Goal: Information Seeking & Learning: Learn about a topic

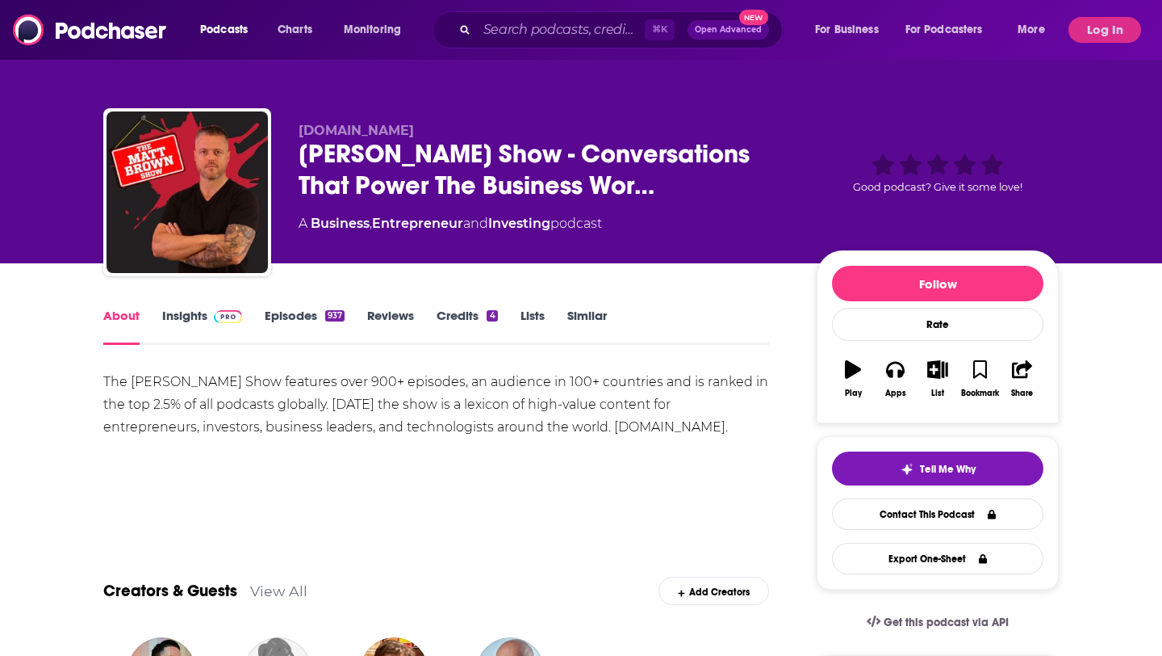
click at [207, 317] on span at bounding box center [224, 315] width 35 height 15
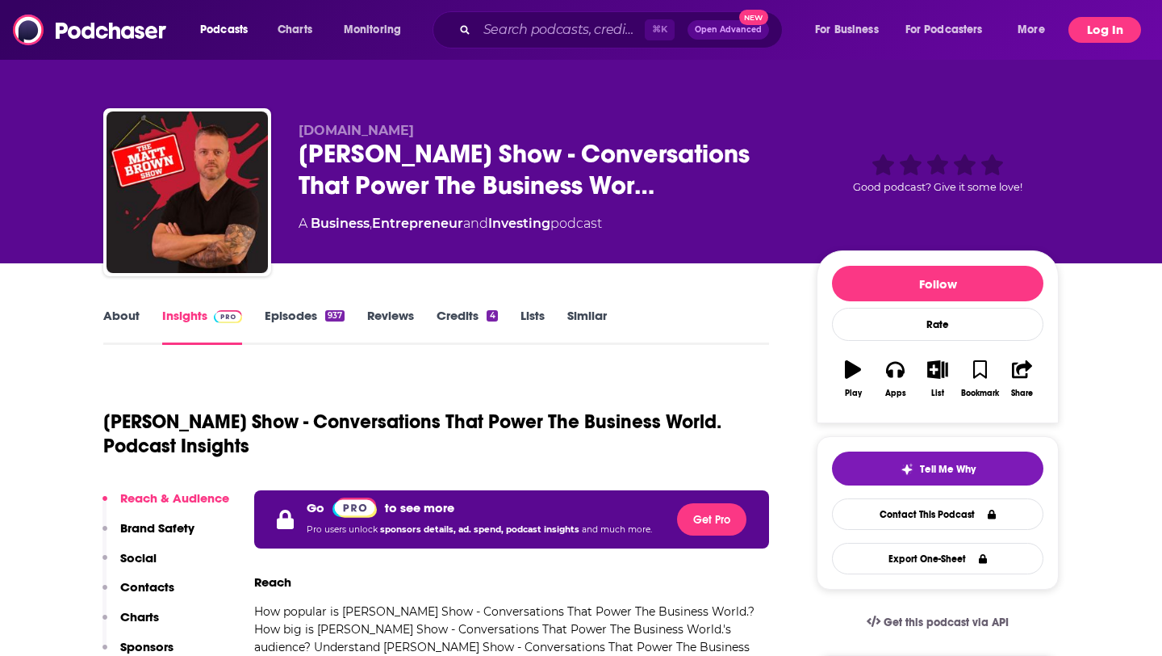
click at [1084, 31] on button "Log In" at bounding box center [1105, 30] width 73 height 26
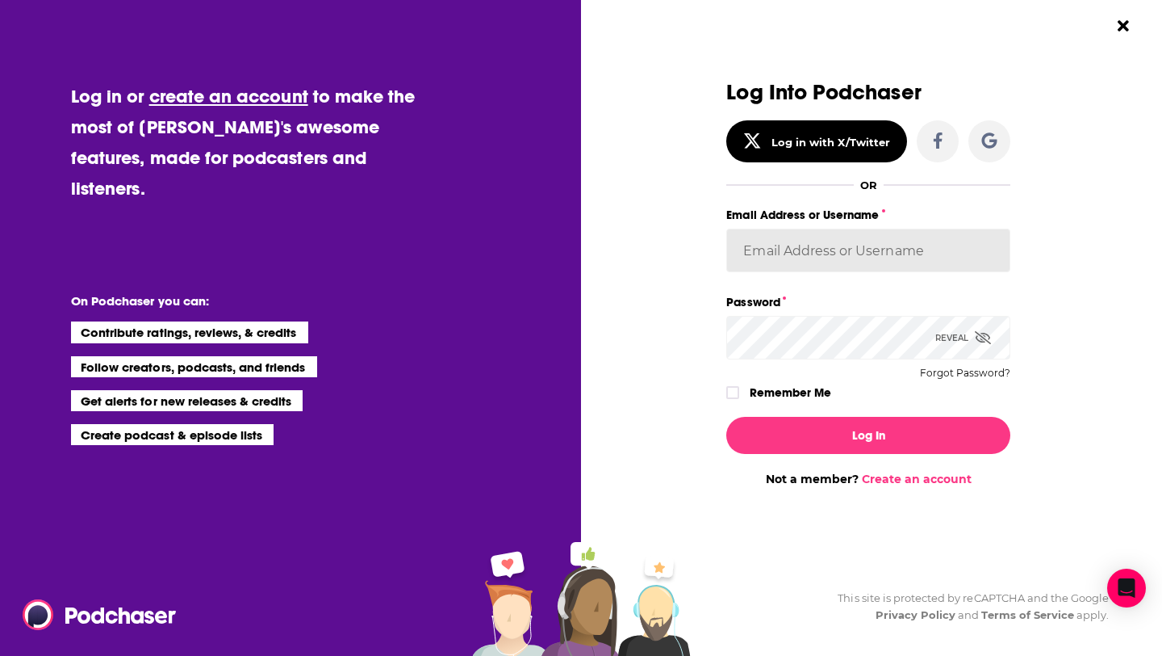
click at [756, 253] on input "Email Address or Username" at bounding box center [869, 250] width 284 height 44
paste input "melrosepr"
type input "melrosepr"
click at [735, 391] on icon "Dialog" at bounding box center [733, 392] width 10 height 10
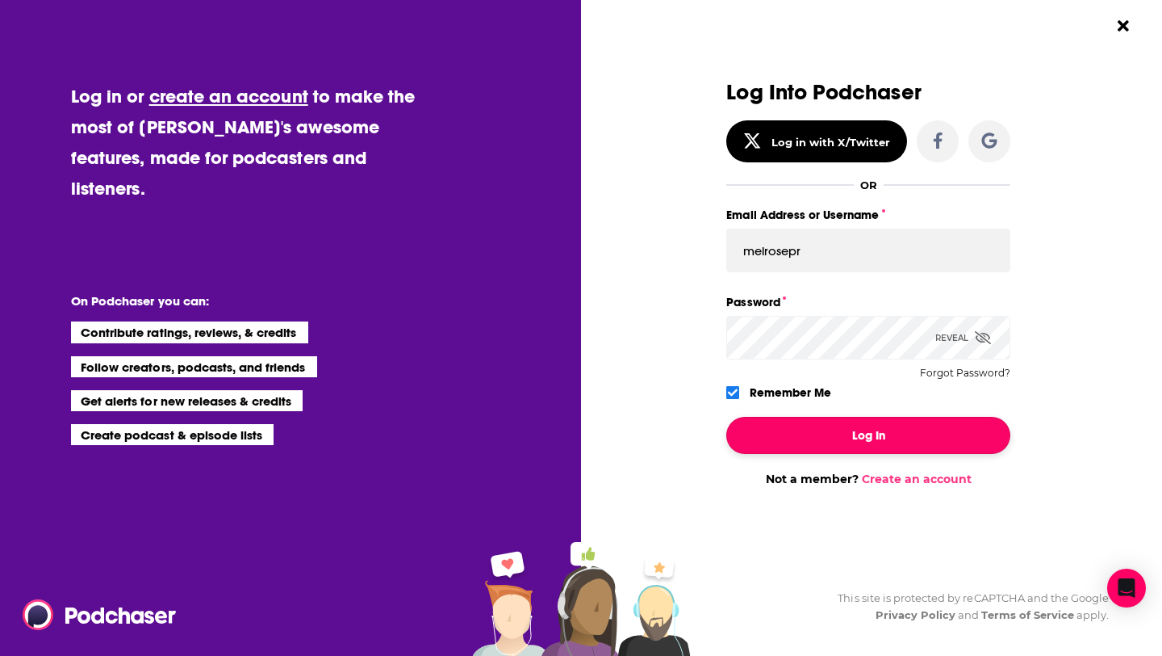
click at [790, 435] on button "Log In" at bounding box center [869, 435] width 284 height 37
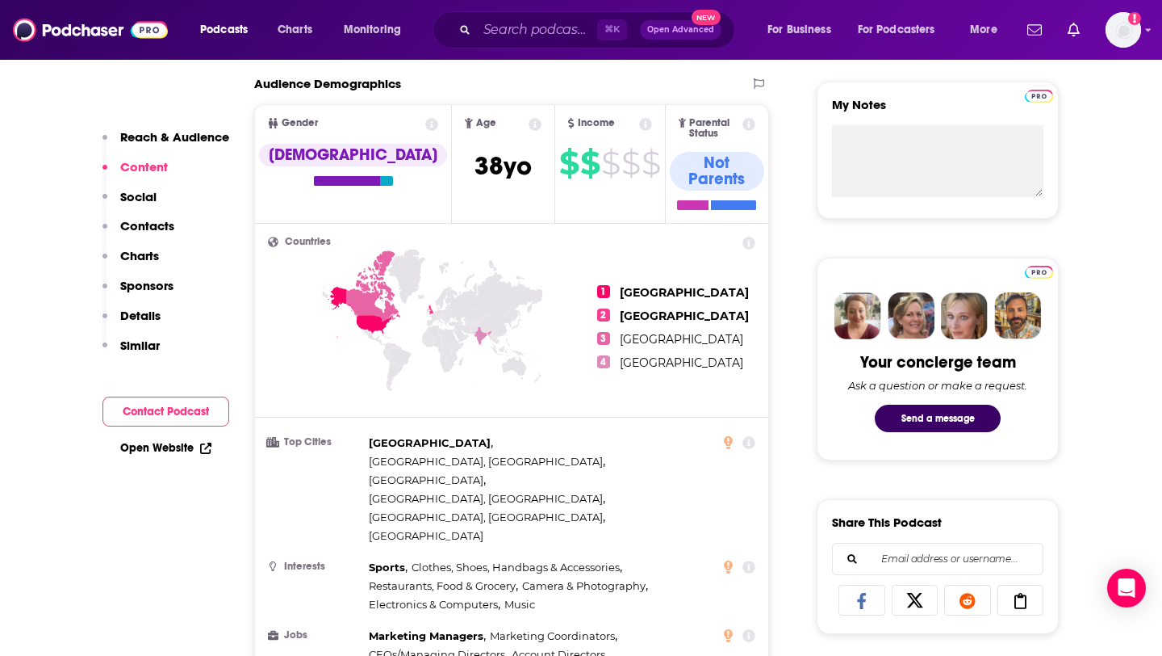
scroll to position [175, 0]
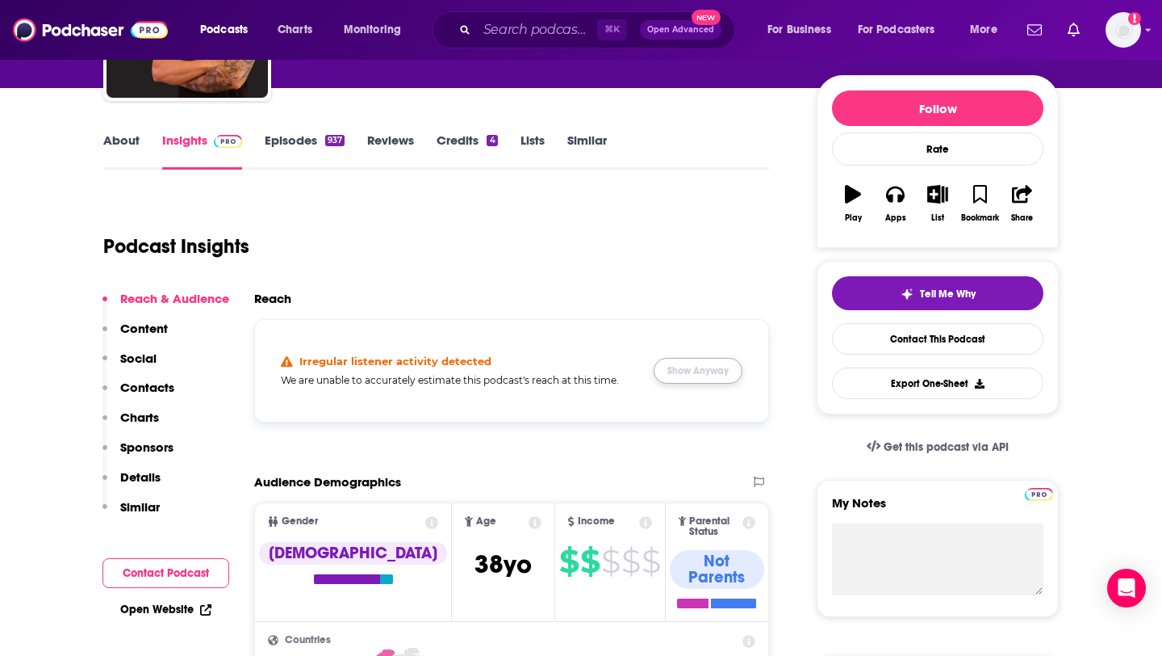
click at [699, 363] on button "Show Anyway" at bounding box center [698, 371] width 89 height 26
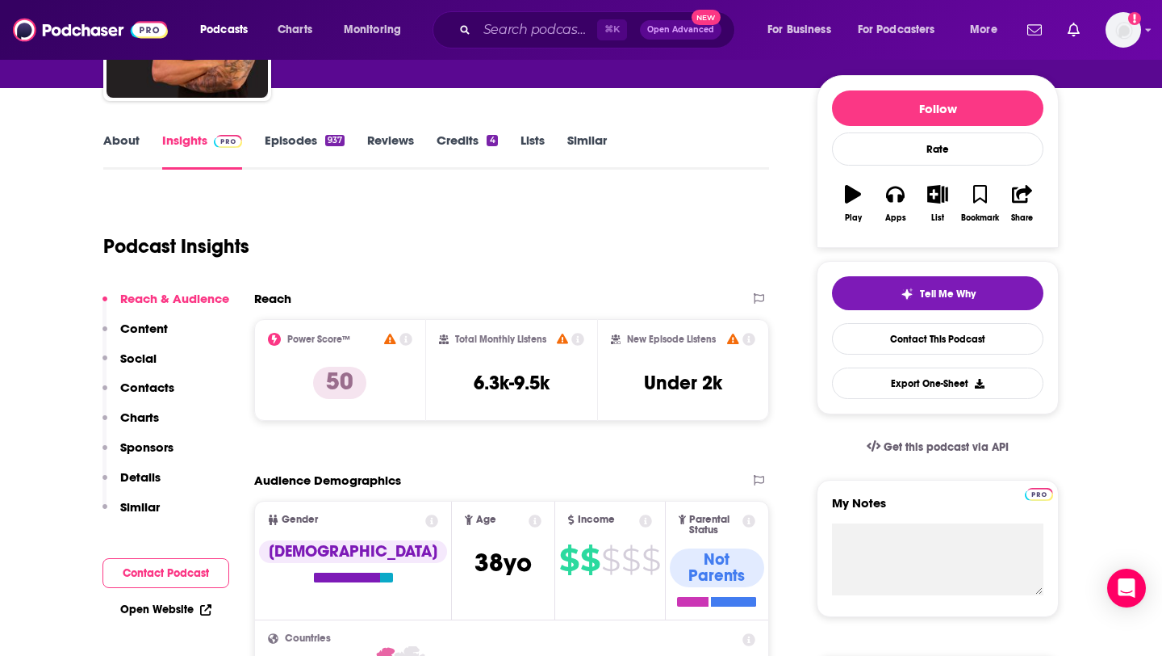
click at [407, 336] on icon at bounding box center [406, 339] width 13 height 13
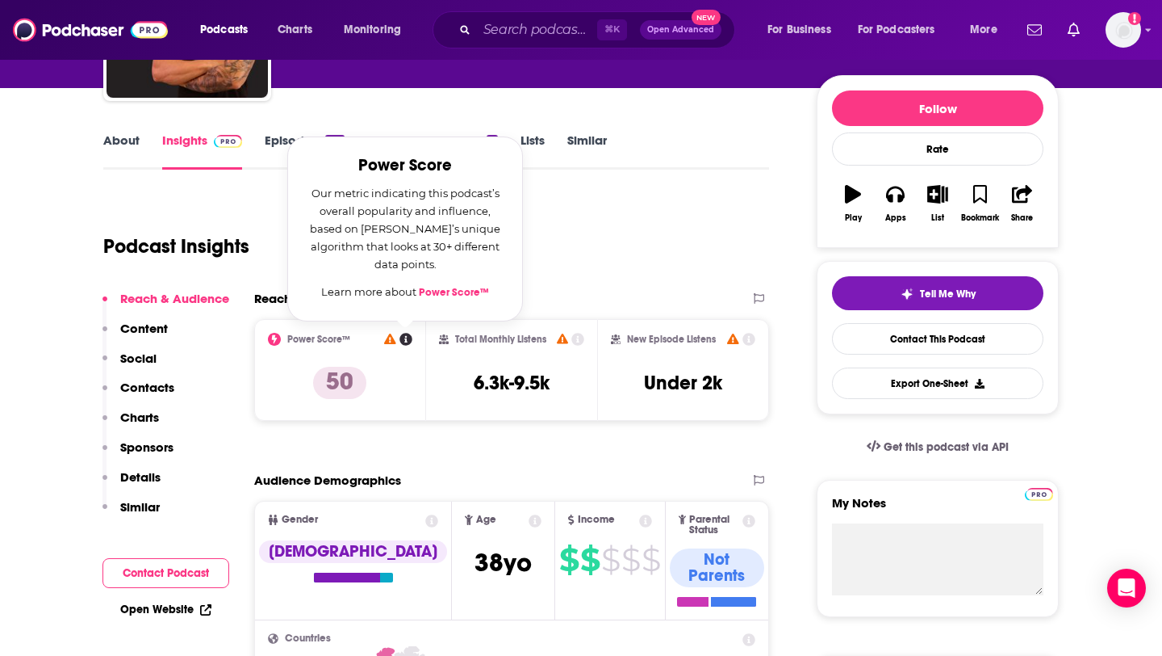
click at [598, 243] on div "Podcast Insights" at bounding box center [429, 236] width 653 height 82
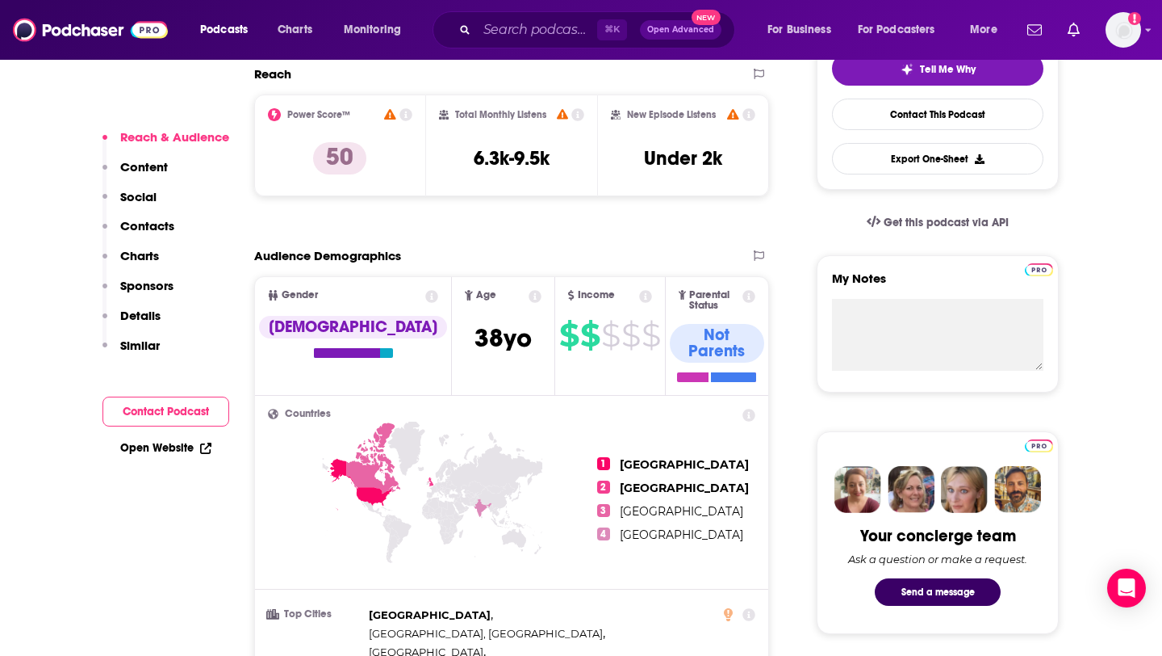
scroll to position [442, 0]
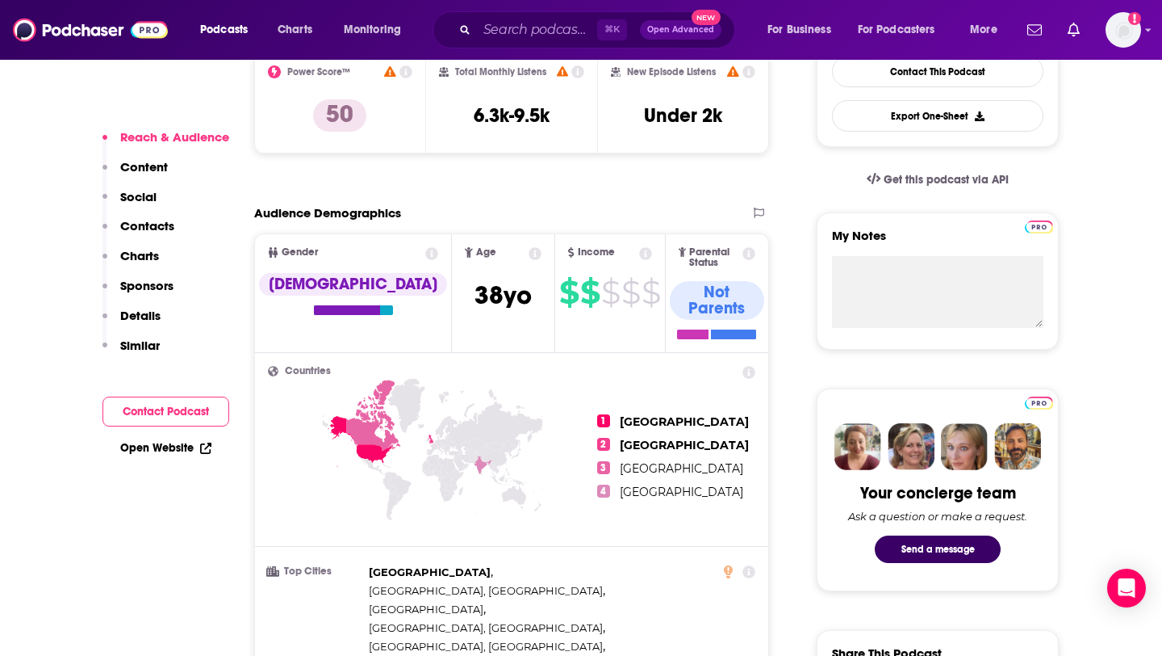
click at [748, 255] on icon at bounding box center [749, 253] width 13 height 13
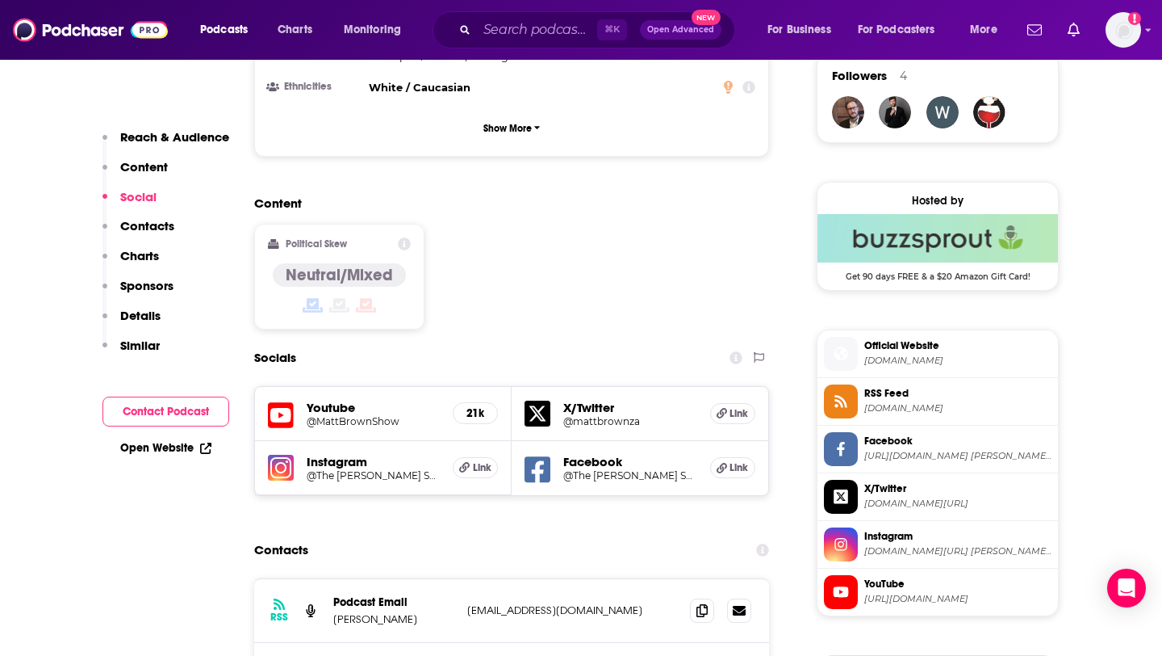
scroll to position [1237, 0]
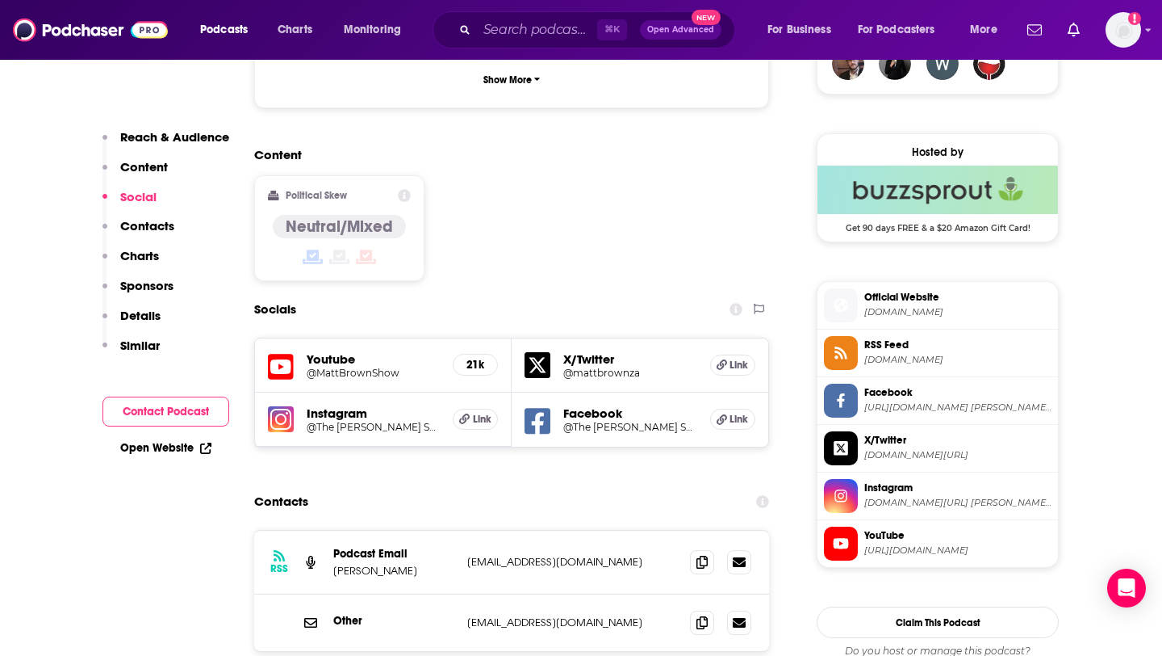
click at [362, 367] on h5 "@MattBrownShow" at bounding box center [373, 373] width 133 height 12
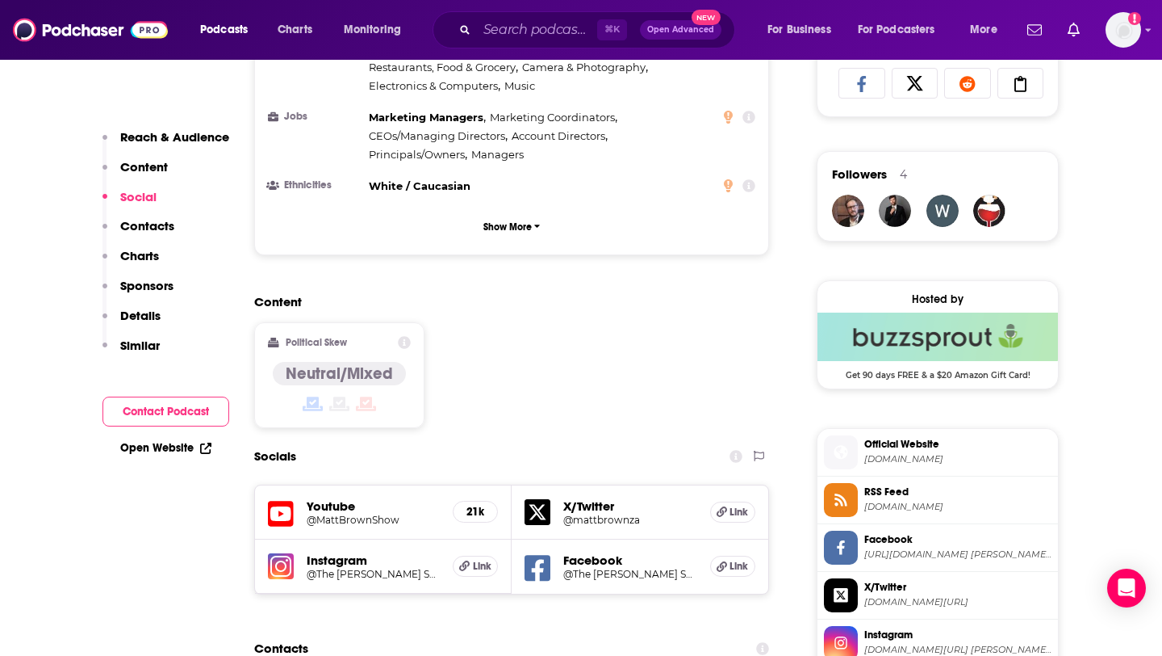
scroll to position [1064, 0]
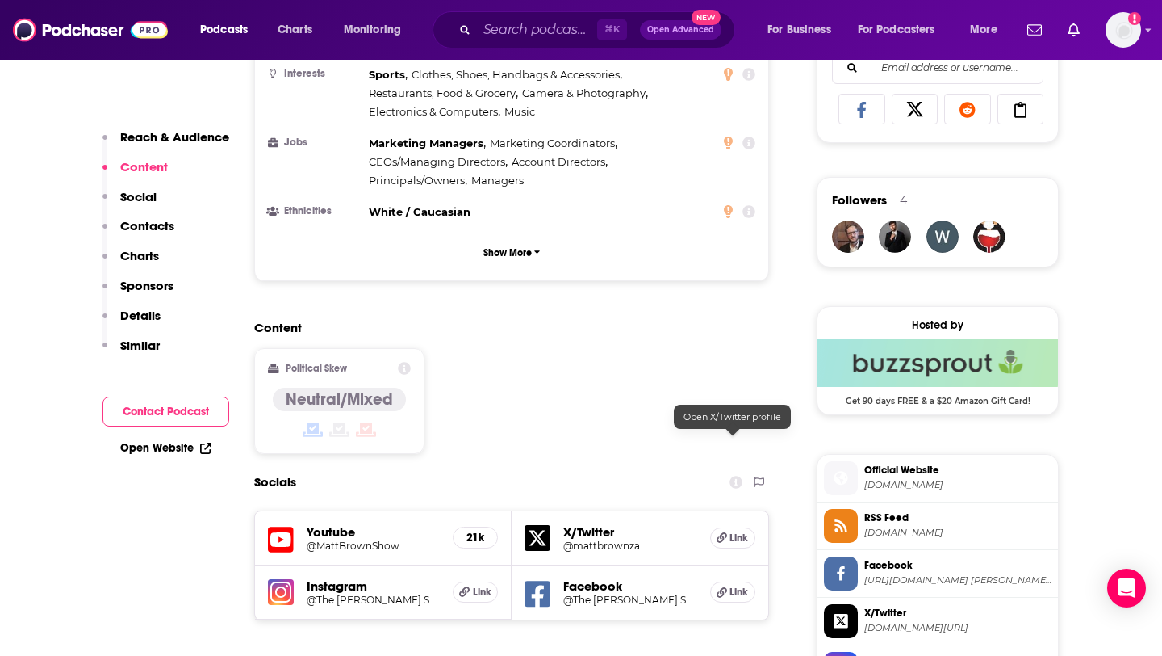
click at [744, 531] on span "Link" at bounding box center [739, 537] width 19 height 13
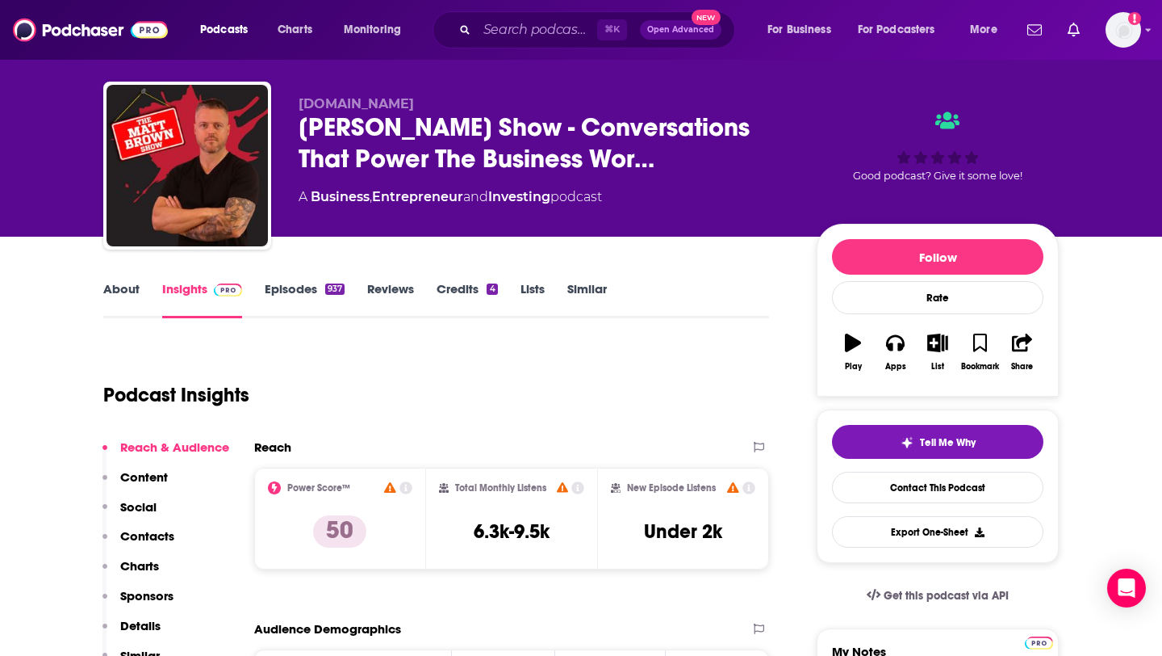
scroll to position [0, 0]
